Goal: Task Accomplishment & Management: Use online tool/utility

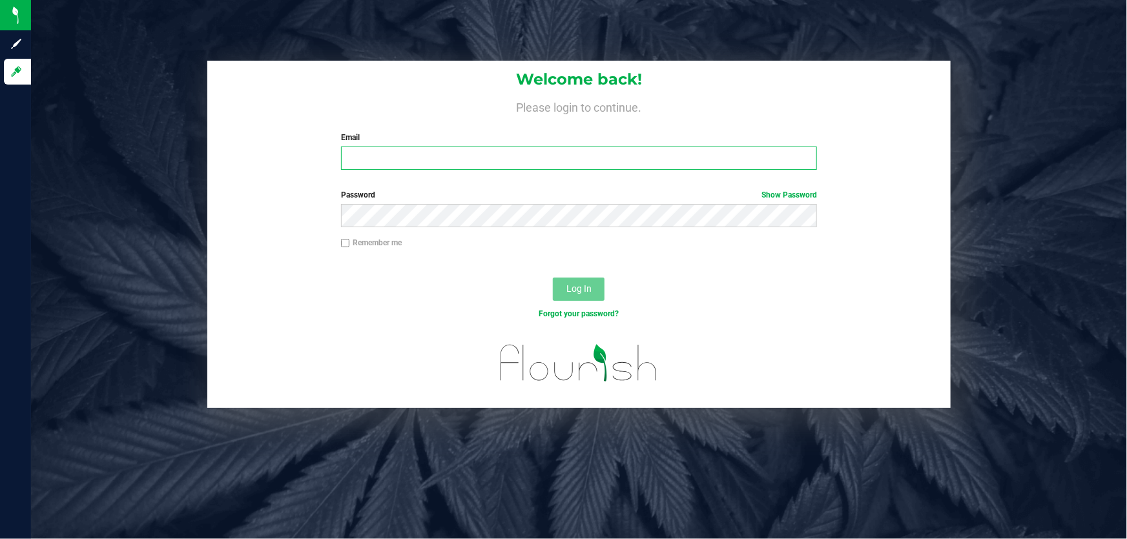
click at [358, 160] on input "Email" at bounding box center [579, 158] width 477 height 23
type input "[EMAIL_ADDRESS][DOMAIN_NAME]"
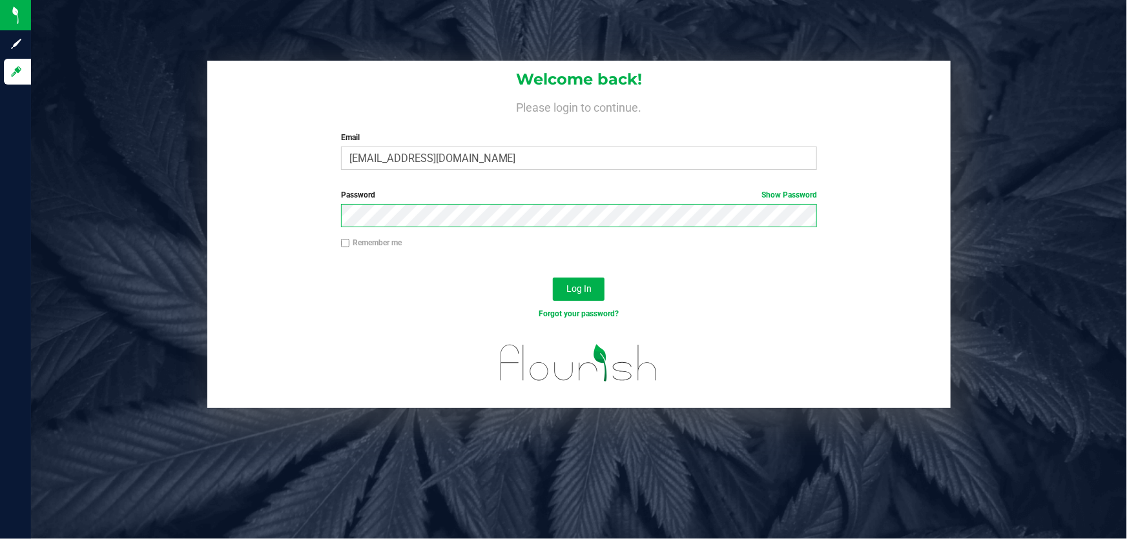
click at [553, 278] on button "Log In" at bounding box center [579, 289] width 52 height 23
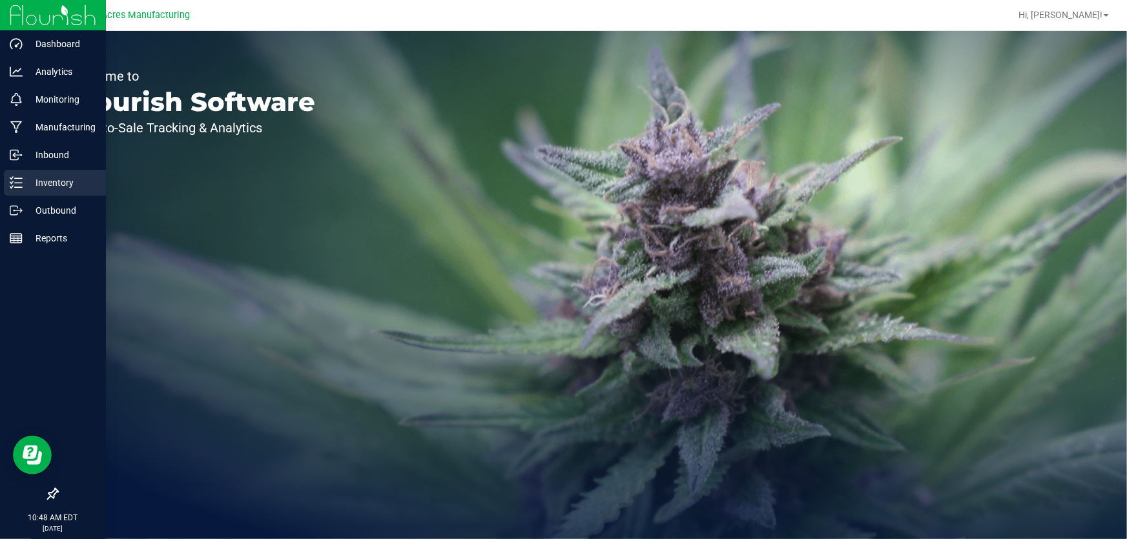
click at [75, 175] on p "Inventory" at bounding box center [61, 182] width 77 height 15
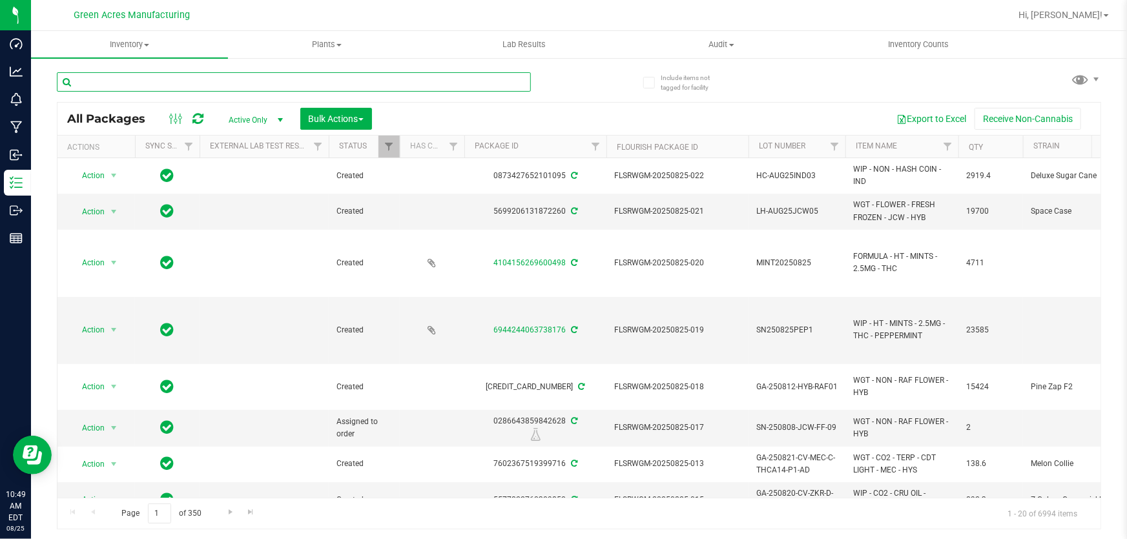
click at [138, 83] on input "text" at bounding box center [294, 81] width 474 height 19
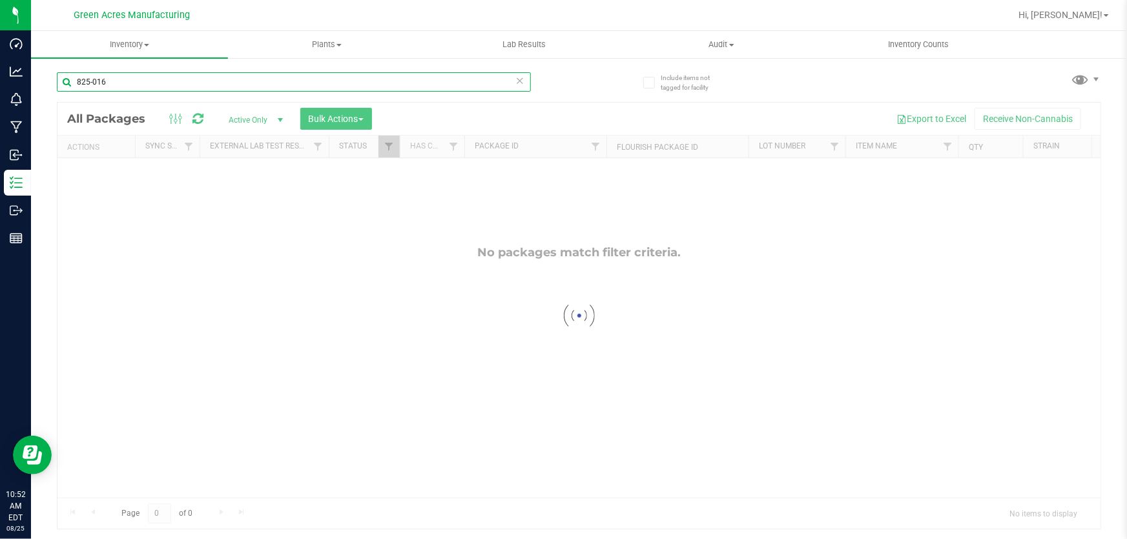
type input "825-016"
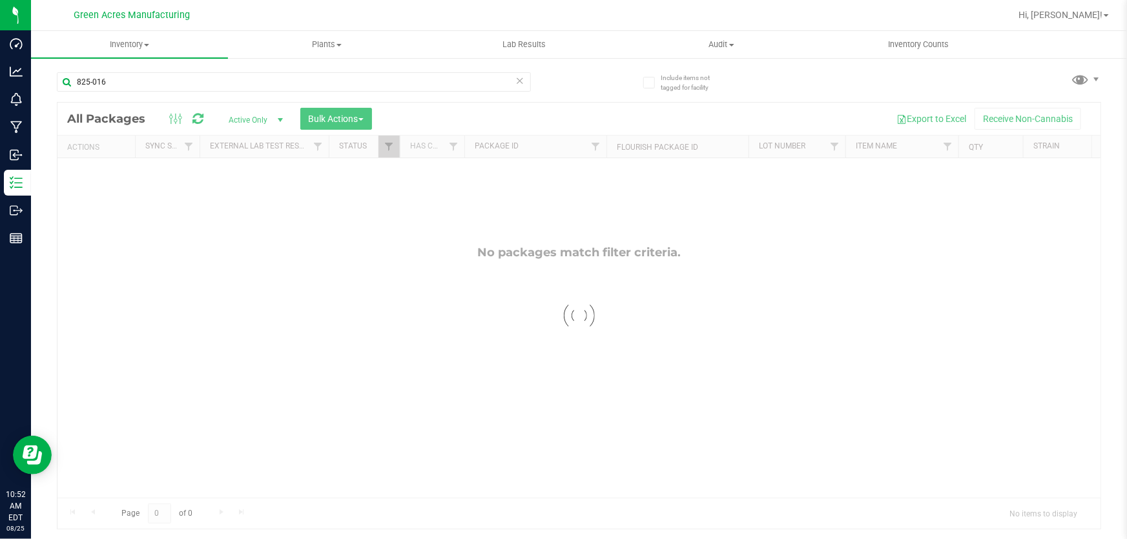
click at [276, 119] on div at bounding box center [578, 316] width 1043 height 426
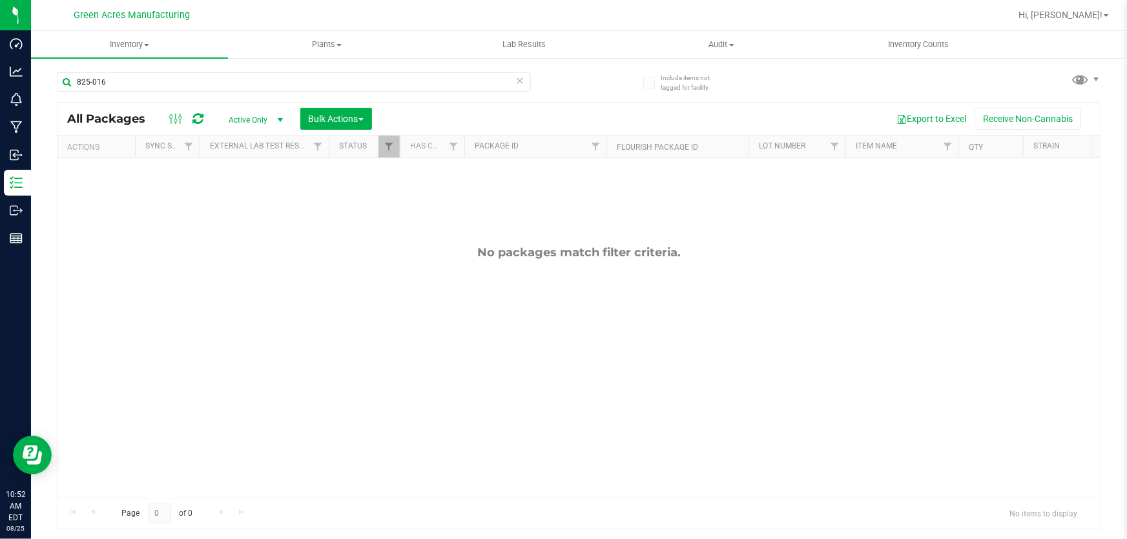
click at [280, 118] on span "select" at bounding box center [280, 120] width 10 height 10
click at [252, 199] on li "All" at bounding box center [253, 198] width 70 height 19
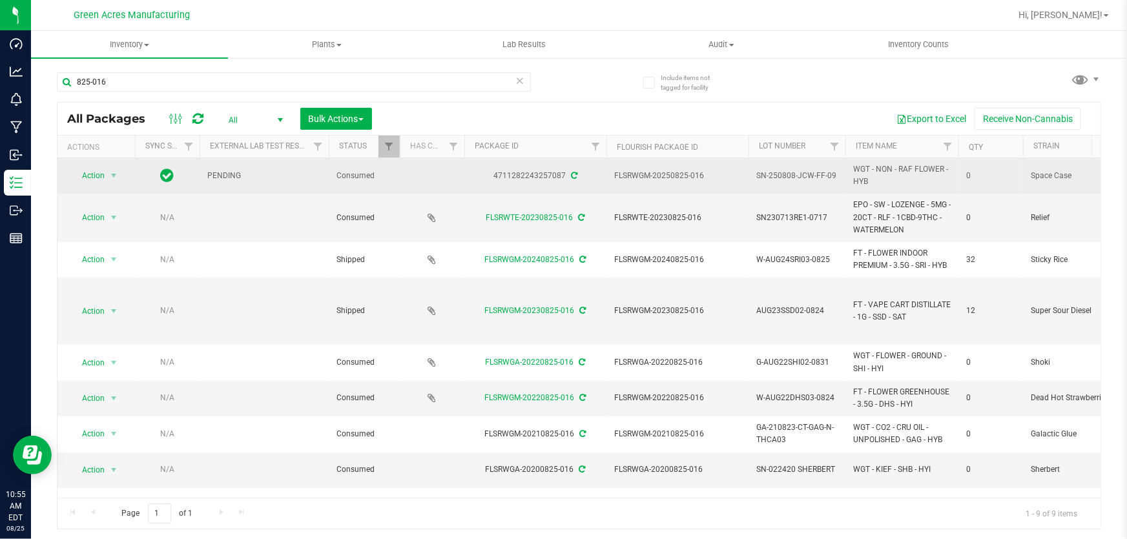
click at [973, 175] on span "0" at bounding box center [990, 176] width 49 height 12
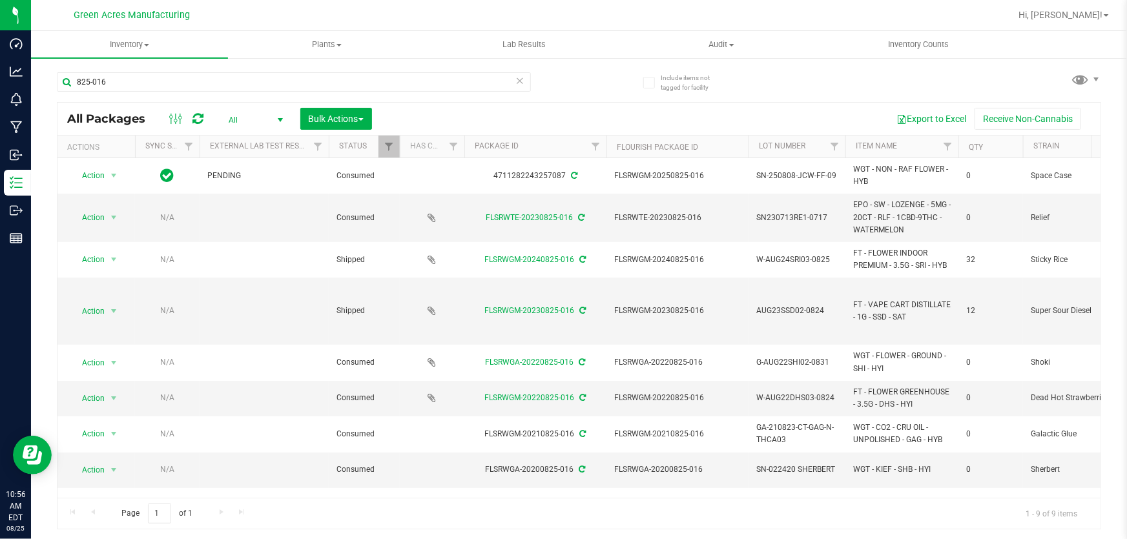
click at [387, 489] on div "Action Action Adjust qty Edit attributes Global inventory Locate package Packag…" at bounding box center [578, 328] width 1043 height 340
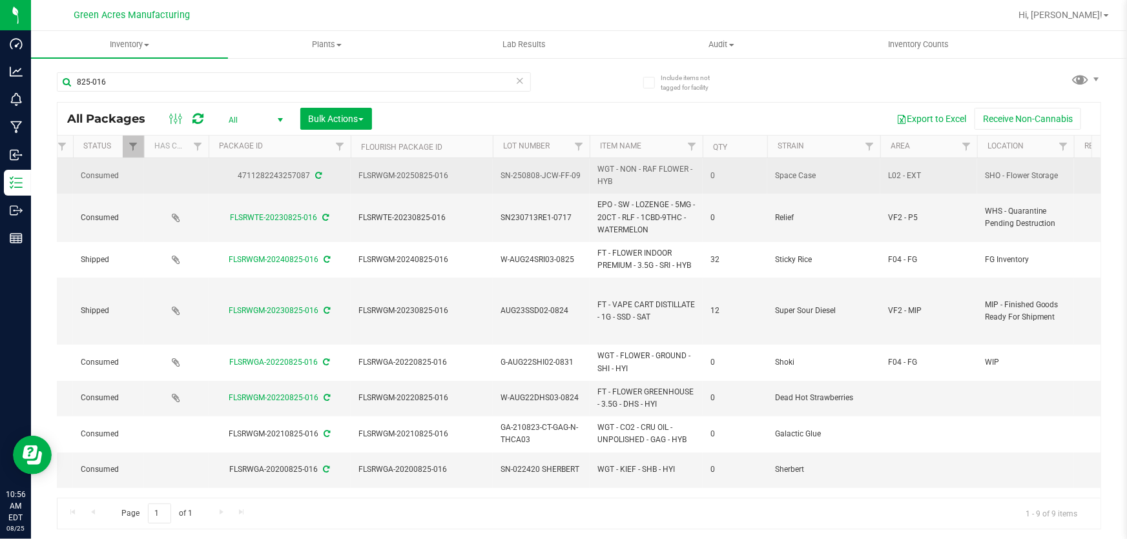
click at [712, 172] on span "0" at bounding box center [734, 176] width 49 height 12
click at [717, 186] on td "0" at bounding box center [734, 176] width 65 height 36
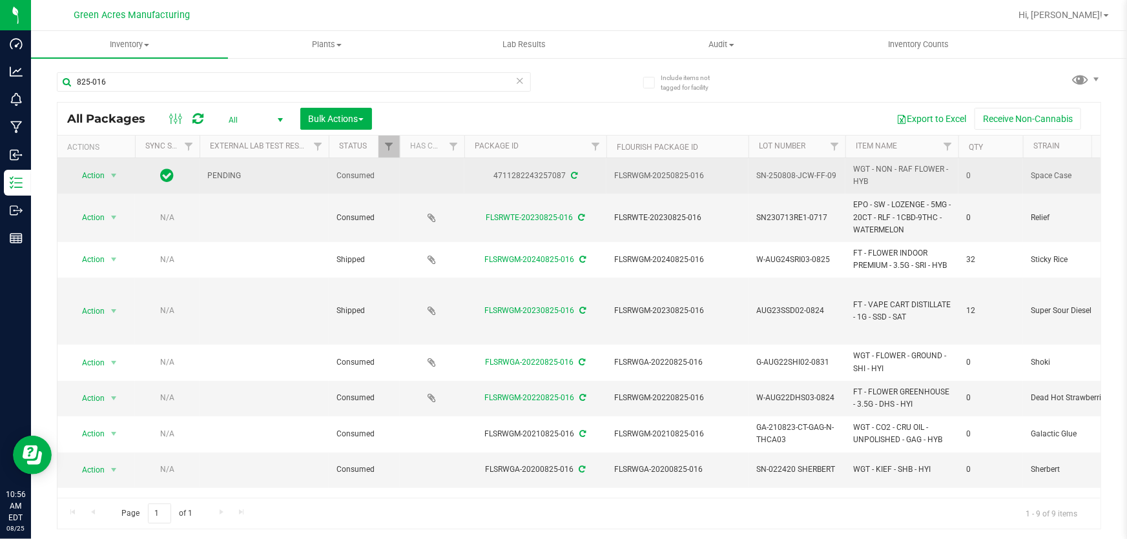
drag, startPoint x: 959, startPoint y: 176, endPoint x: 984, endPoint y: 180, distance: 24.8
click at [984, 180] on td "0" at bounding box center [990, 176] width 65 height 36
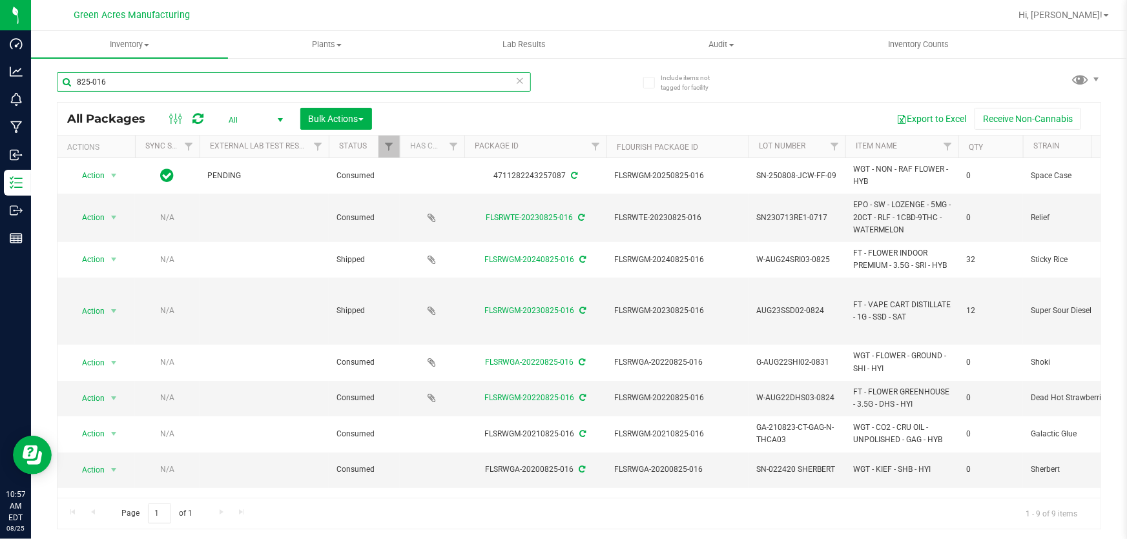
click at [214, 72] on input "825-016" at bounding box center [294, 81] width 474 height 19
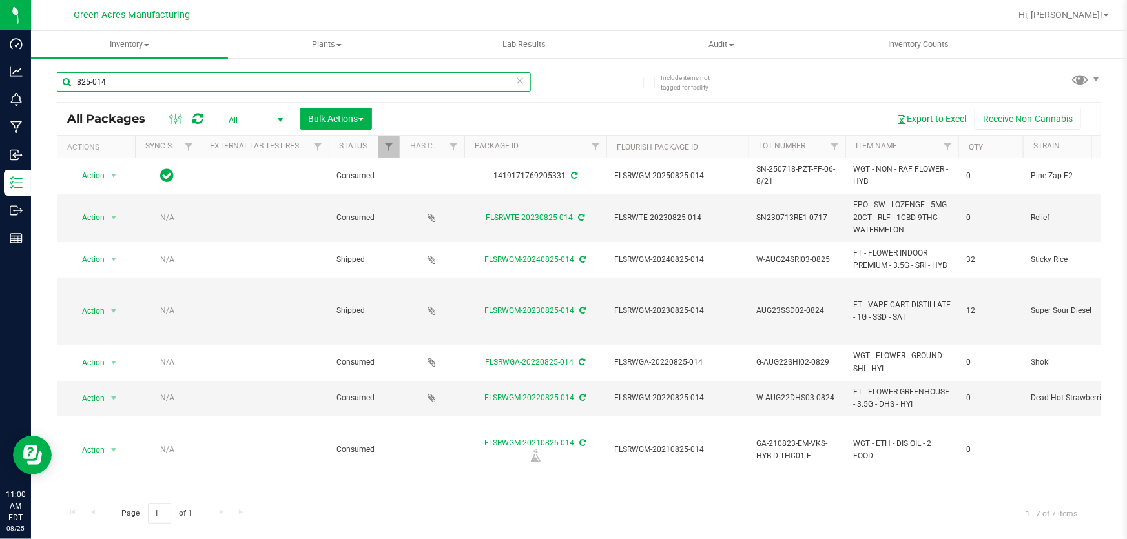
click at [150, 76] on input "825-014" at bounding box center [294, 81] width 474 height 19
type input "8"
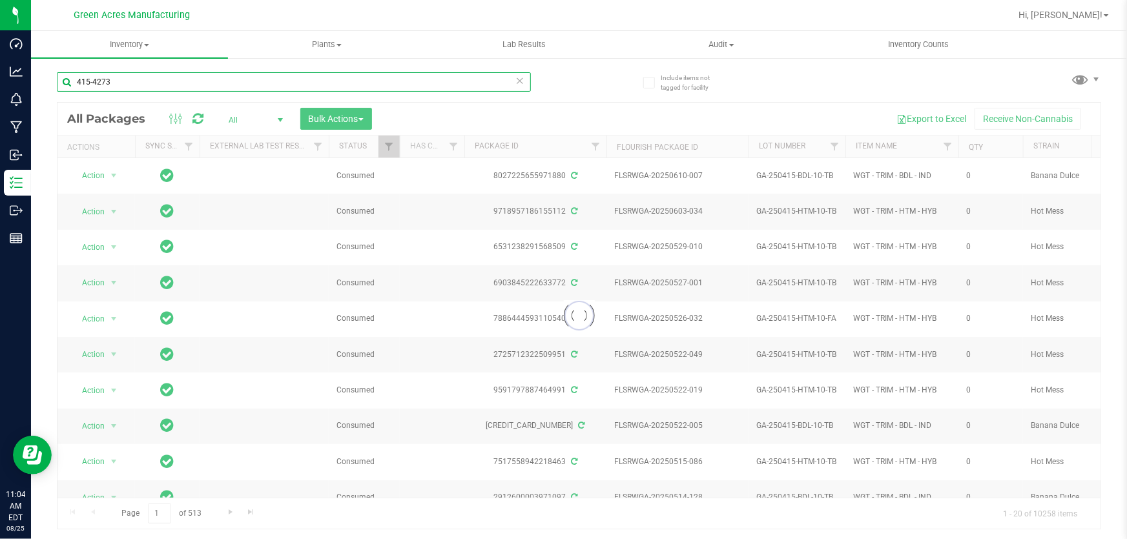
click at [245, 79] on input "415-4273" at bounding box center [294, 81] width 474 height 19
paste input "0818-028"
type input "0818-028"
